Goal: Obtain resource: Download file/media

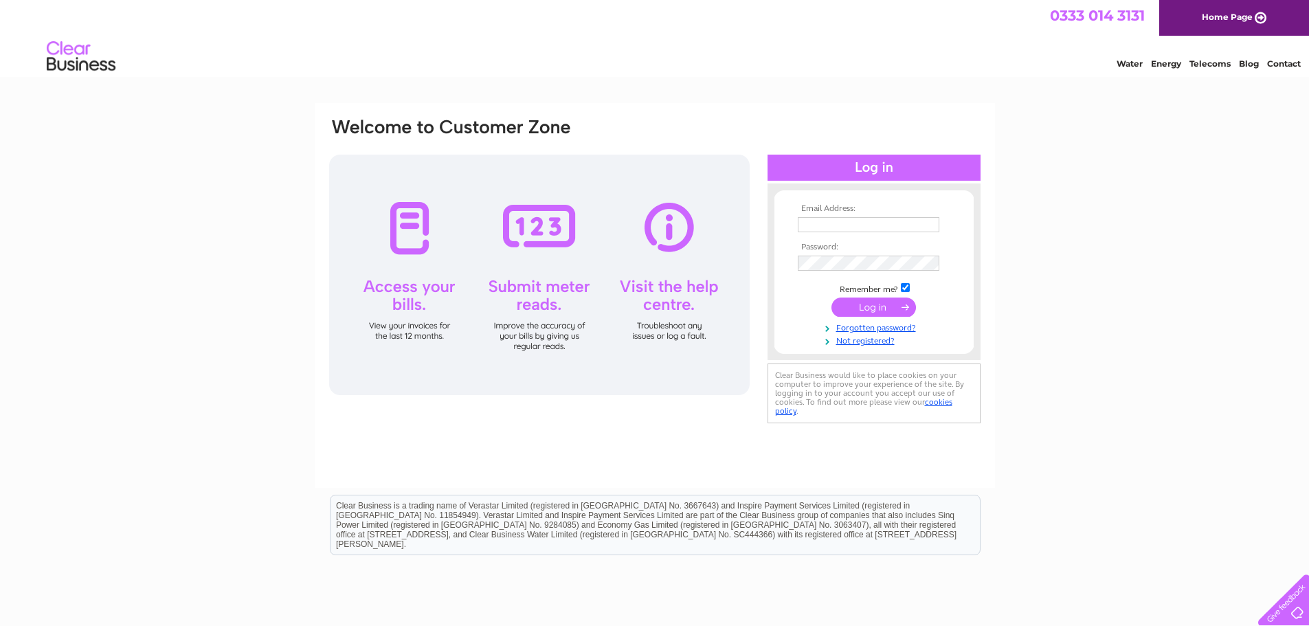
click at [856, 216] on td at bounding box center [873, 225] width 159 height 22
click at [812, 226] on input "text" at bounding box center [869, 225] width 143 height 16
type input "purchaseledger@millbankdecorators.co.uk"
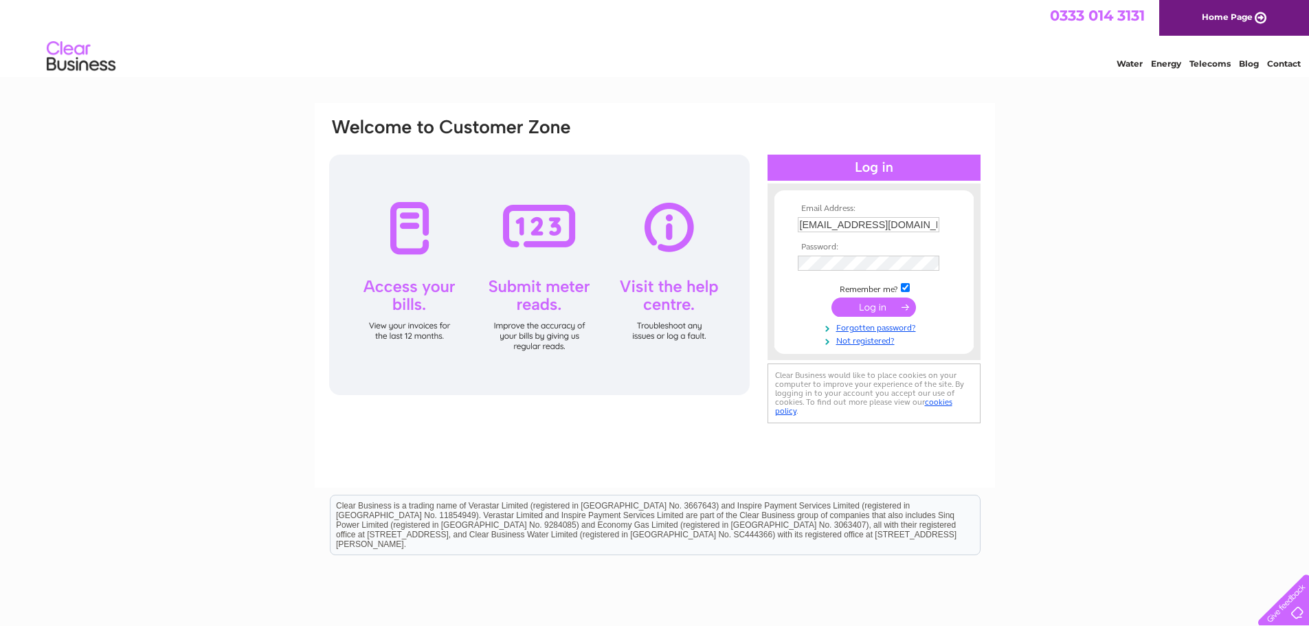
click at [882, 312] on input "submit" at bounding box center [873, 307] width 85 height 19
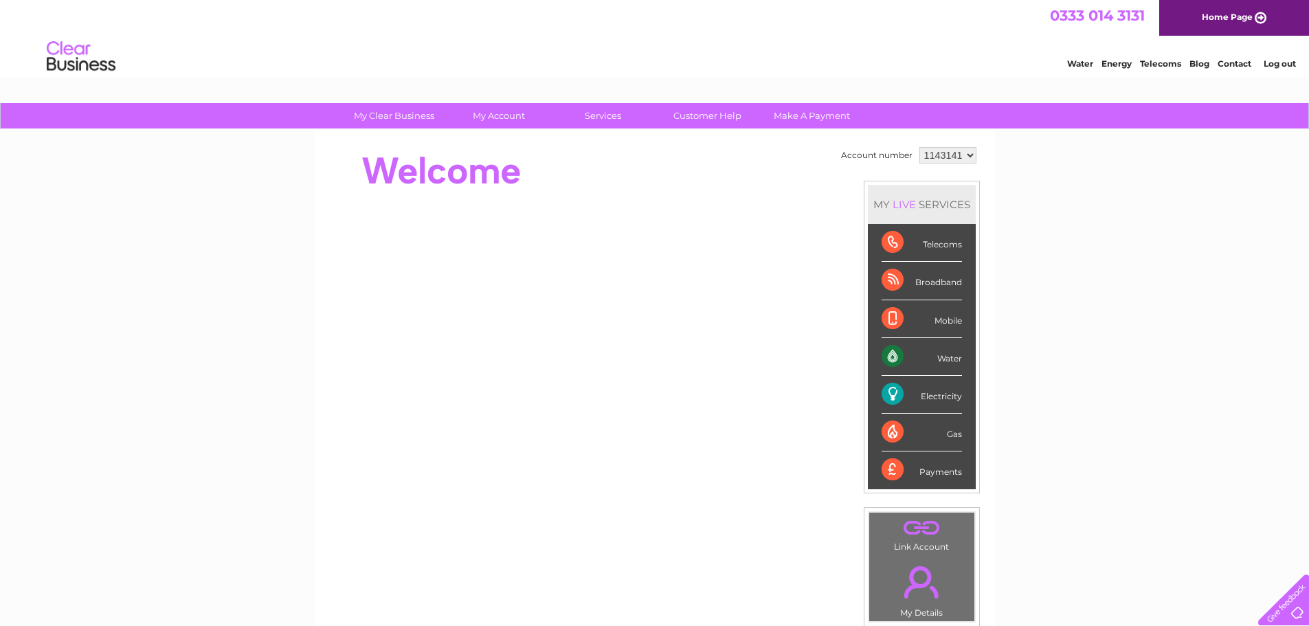
click at [920, 399] on div "Electricity" at bounding box center [922, 395] width 80 height 38
click at [888, 392] on div "Electricity" at bounding box center [922, 395] width 80 height 38
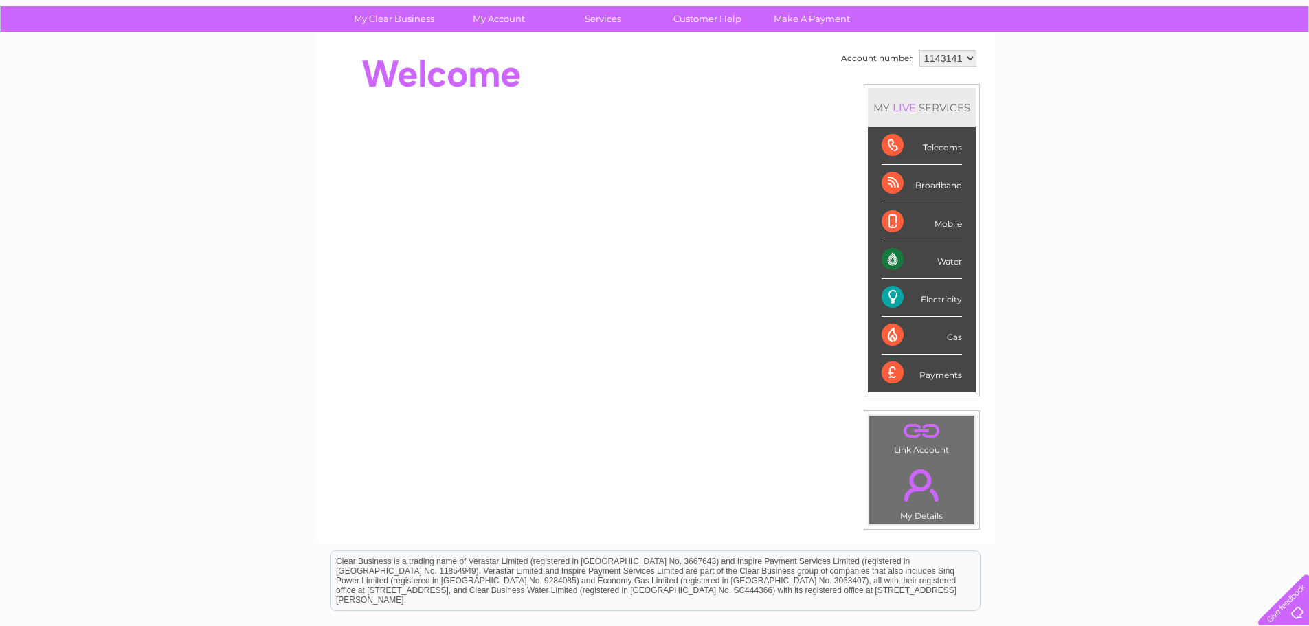
scroll to position [137, 0]
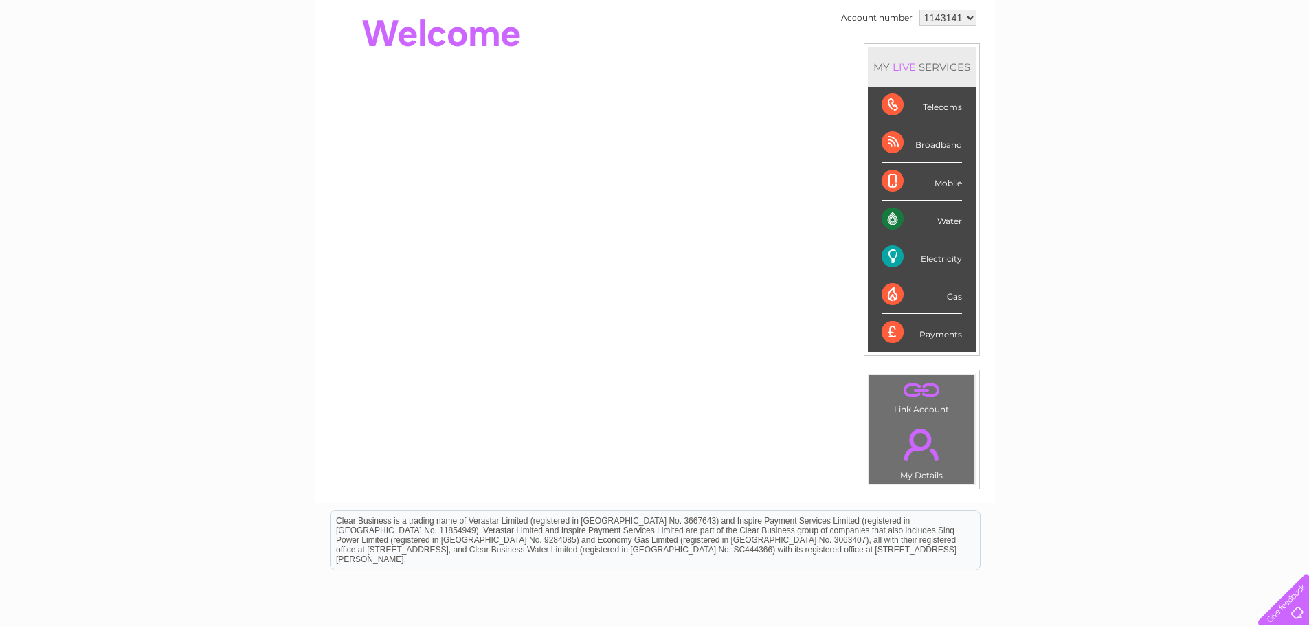
click at [884, 259] on div "Electricity" at bounding box center [922, 257] width 80 height 38
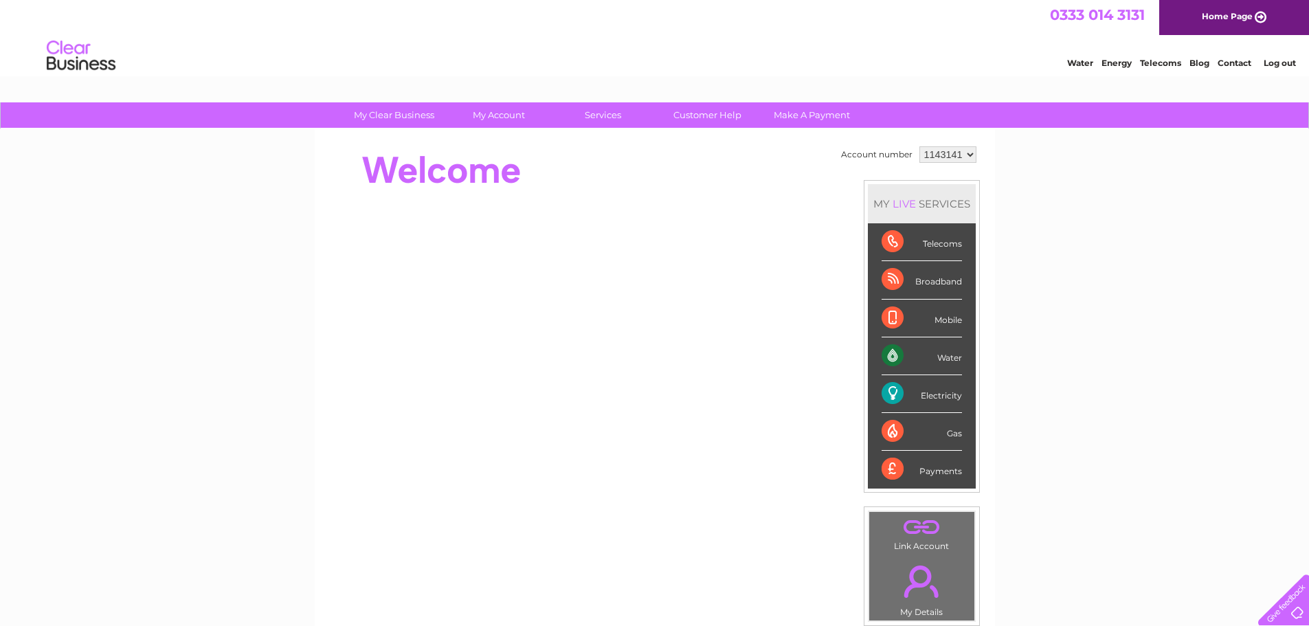
scroll to position [0, 0]
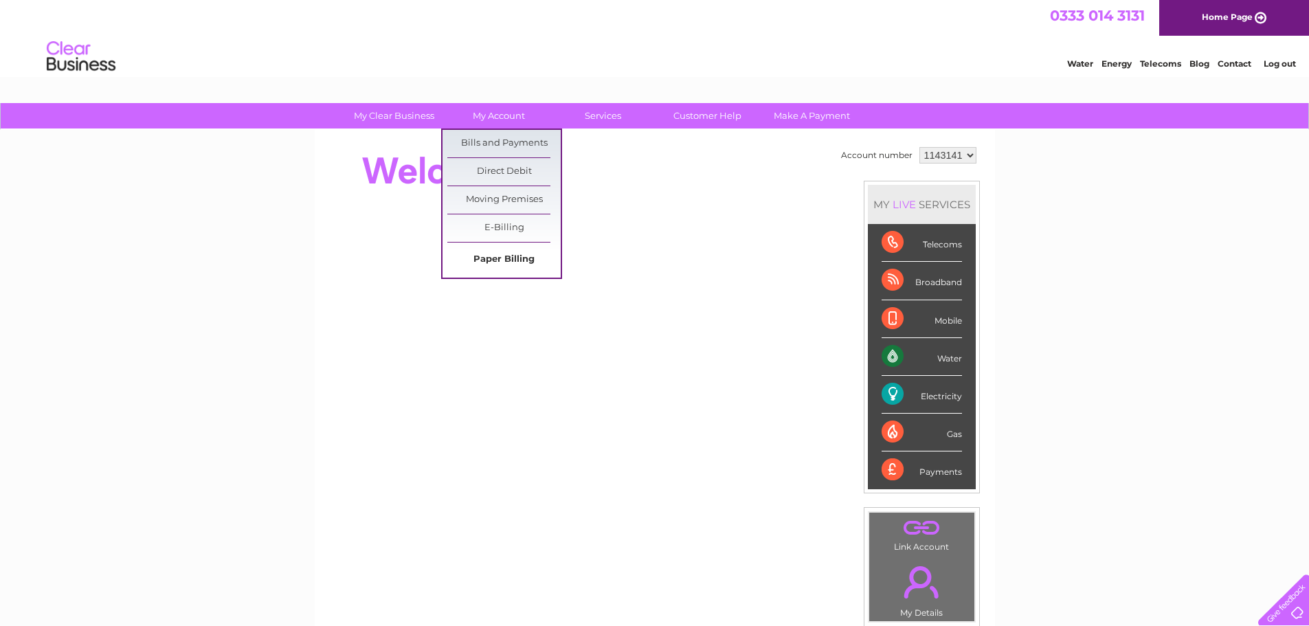
click at [491, 256] on link "Paper Billing" at bounding box center [503, 259] width 113 height 27
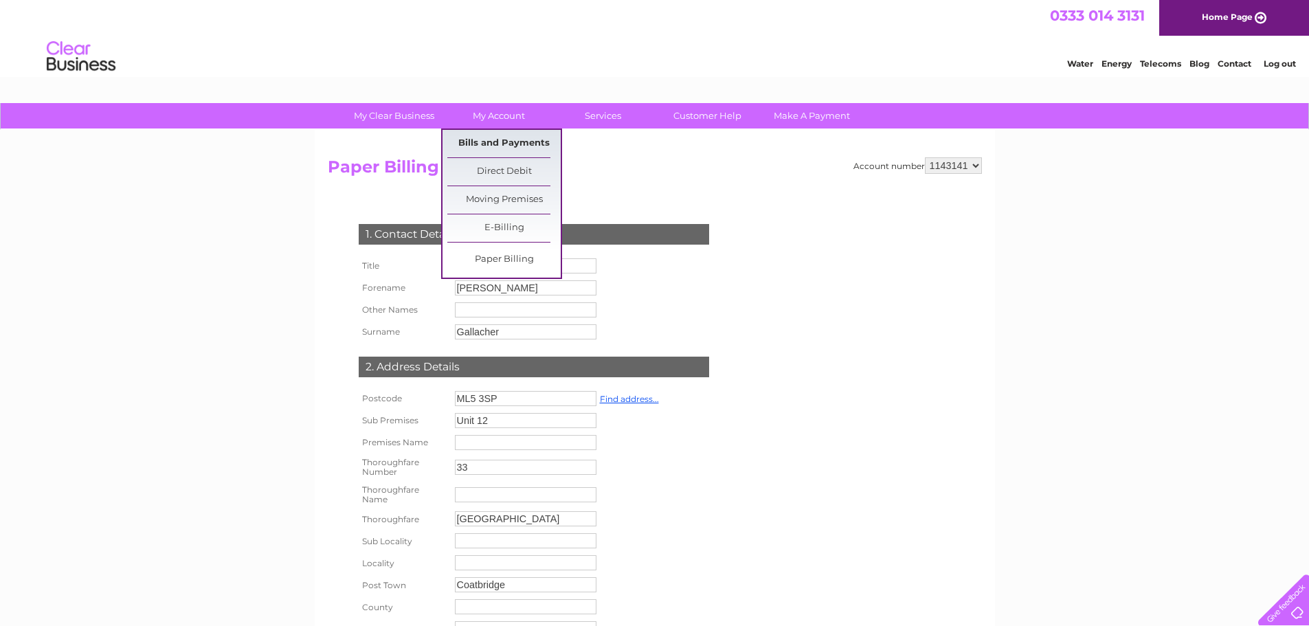
click at [487, 145] on link "Bills and Payments" at bounding box center [503, 143] width 113 height 27
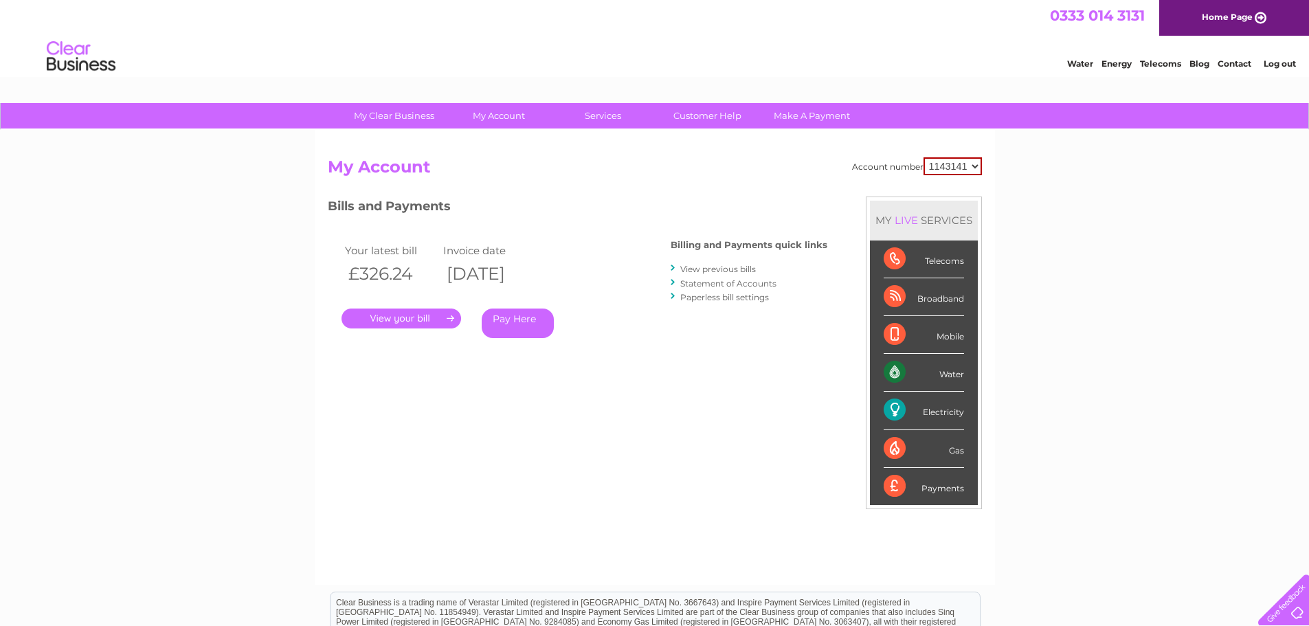
click at [420, 319] on link "." at bounding box center [401, 319] width 120 height 20
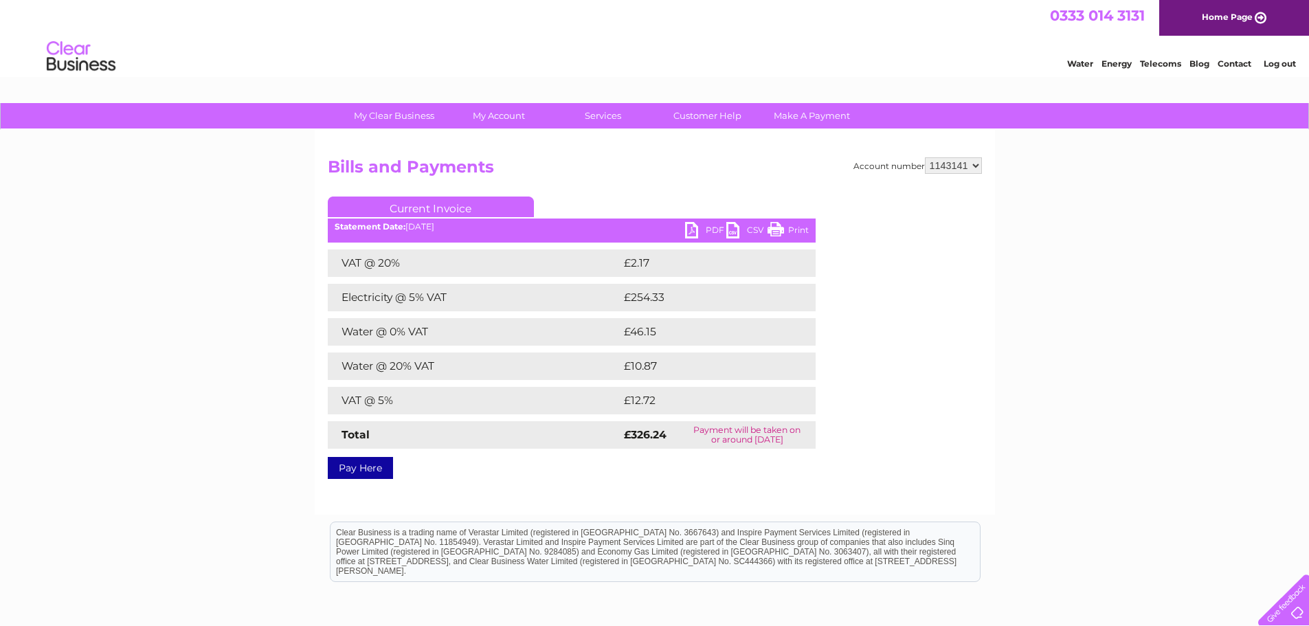
click at [705, 230] on link "PDF" at bounding box center [705, 232] width 41 height 20
click at [689, 229] on link "PDF" at bounding box center [705, 232] width 41 height 20
